Goal: Task Accomplishment & Management: Use online tool/utility

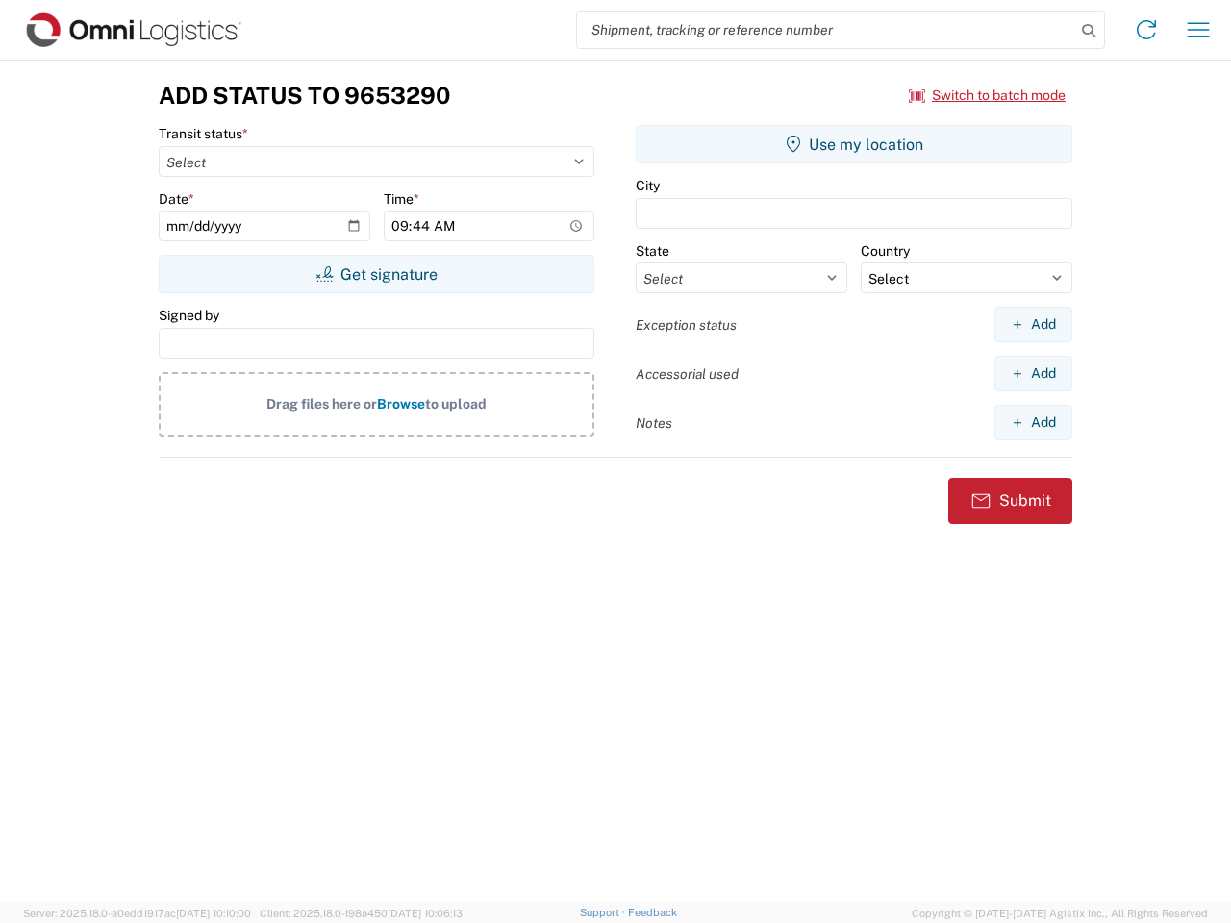
click at [826, 30] on input "search" at bounding box center [826, 30] width 498 height 37
click at [1089, 31] on icon at bounding box center [1088, 30] width 27 height 27
click at [1147, 30] on icon at bounding box center [1146, 29] width 31 height 31
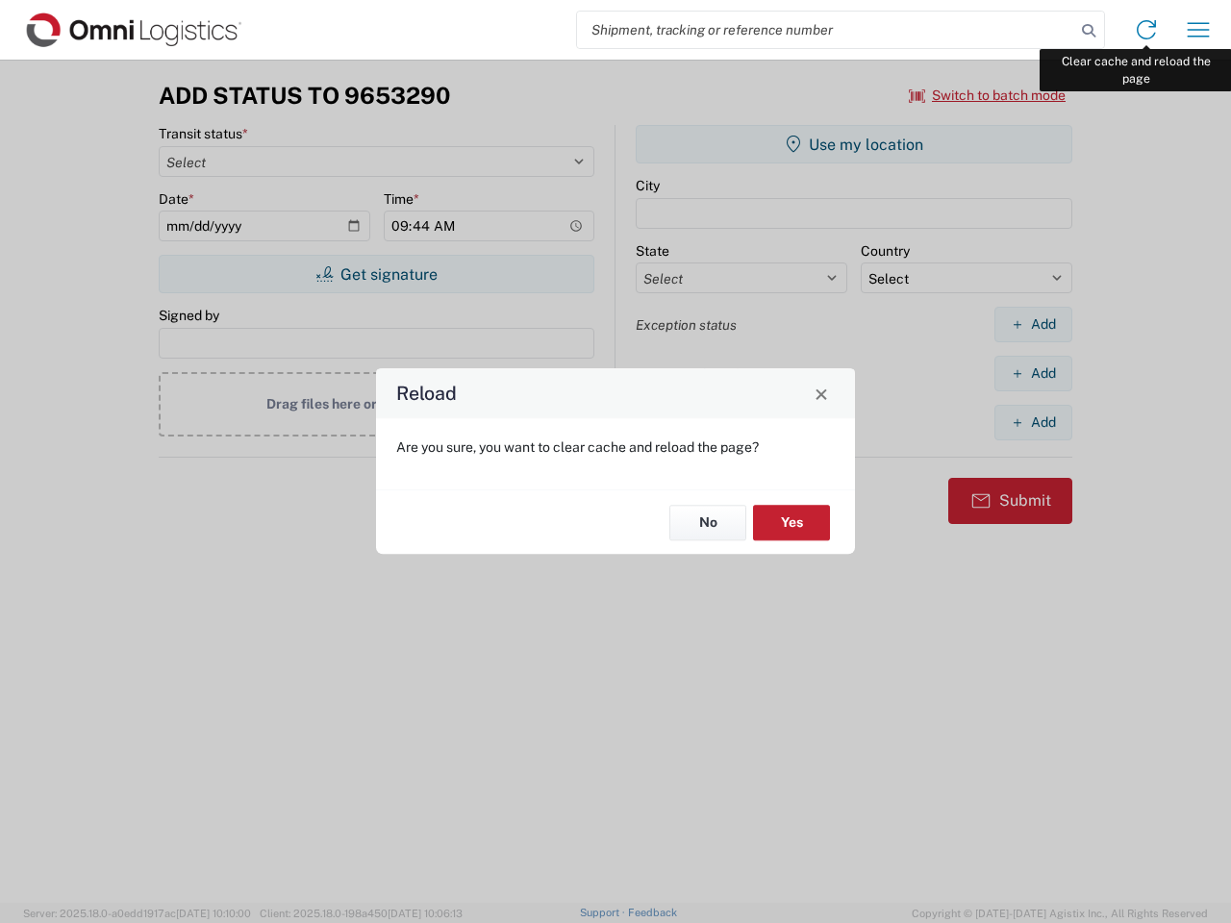
click at [1198, 30] on div "Reload Are you sure, you want to clear cache and reload the page? No Yes" at bounding box center [615, 461] width 1231 height 923
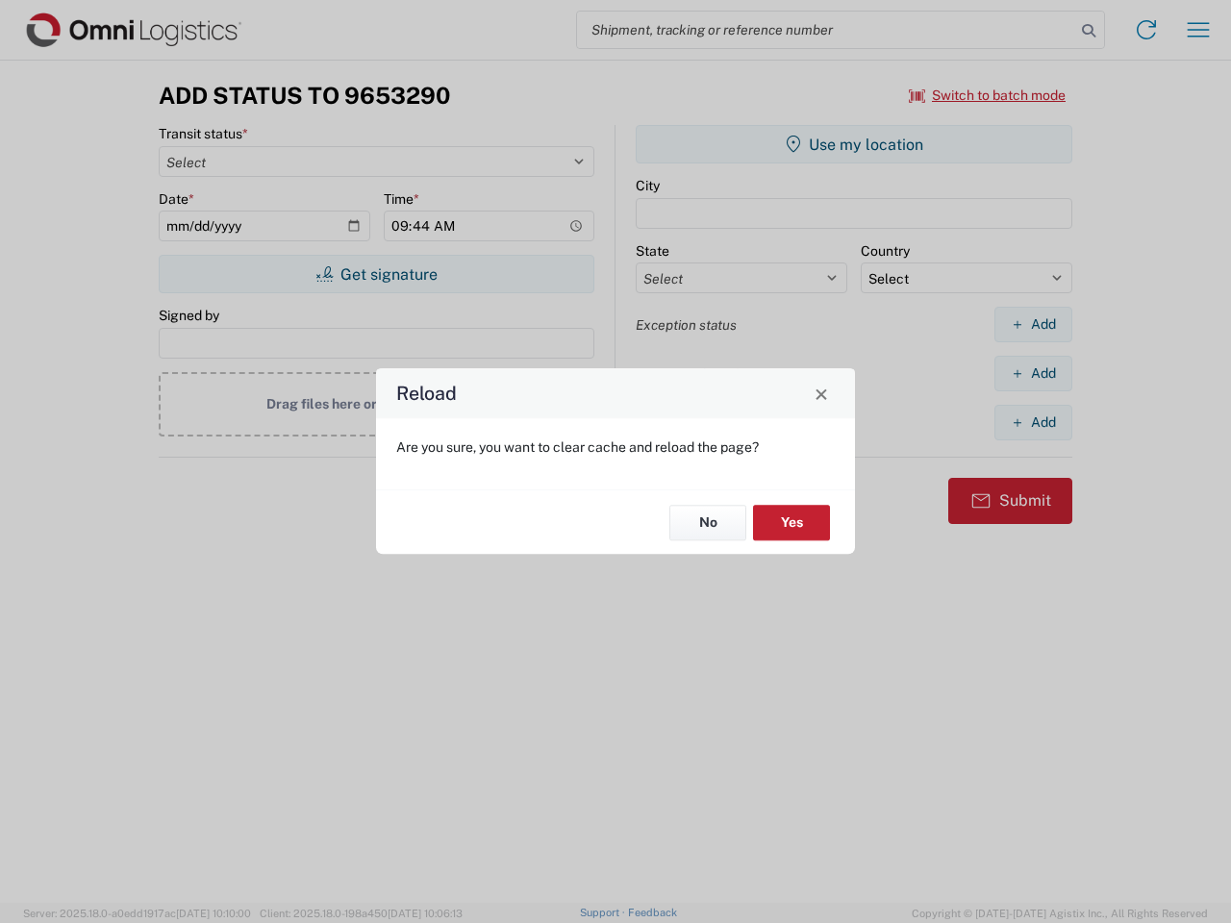
click at [988, 95] on div "Reload Are you sure, you want to clear cache and reload the page? No Yes" at bounding box center [615, 461] width 1231 height 923
click at [376, 274] on div "Reload Are you sure, you want to clear cache and reload the page? No Yes" at bounding box center [615, 461] width 1231 height 923
click at [854, 144] on div "Reload Are you sure, you want to clear cache and reload the page? No Yes" at bounding box center [615, 461] width 1231 height 923
click at [1033, 324] on div "Reload Are you sure, you want to clear cache and reload the page? No Yes" at bounding box center [615, 461] width 1231 height 923
click at [1033, 373] on div "Reload Are you sure, you want to clear cache and reload the page? No Yes" at bounding box center [615, 461] width 1231 height 923
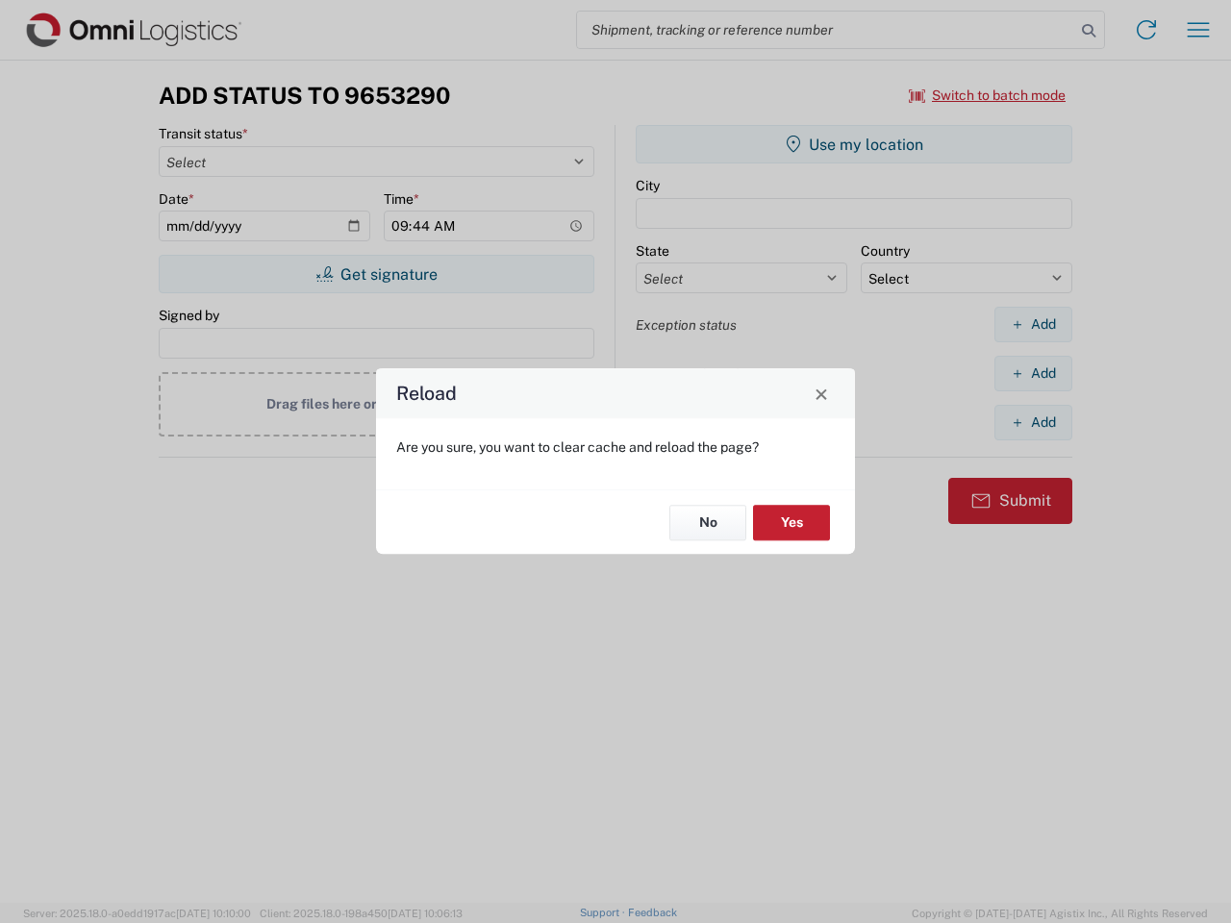
click at [1033, 422] on div "Reload Are you sure, you want to clear cache and reload the page? No Yes" at bounding box center [615, 461] width 1231 height 923
